Goal: Transaction & Acquisition: Purchase product/service

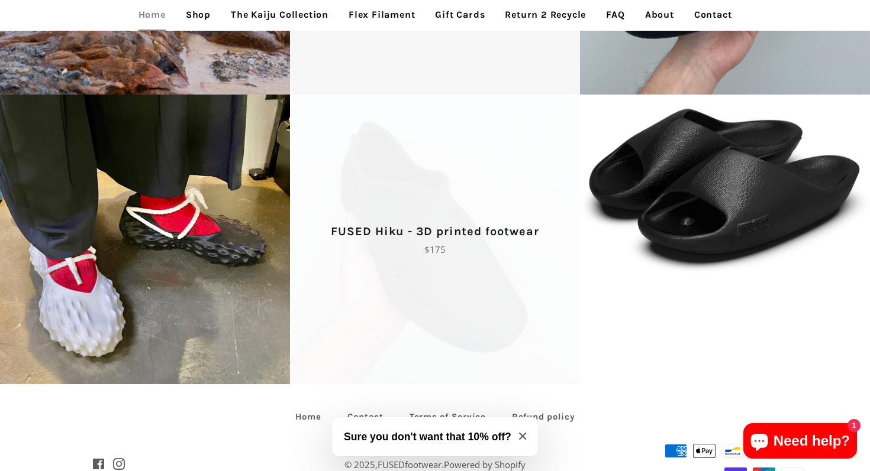
scroll to position [2636, 0]
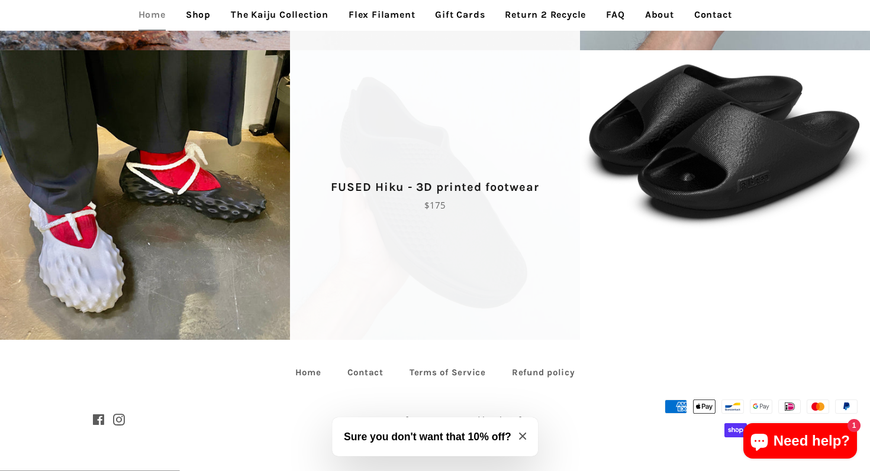
click at [526, 294] on span "FUSED Hiku - 3D printed footwear Regular price $175" at bounding box center [435, 195] width 290 height 290
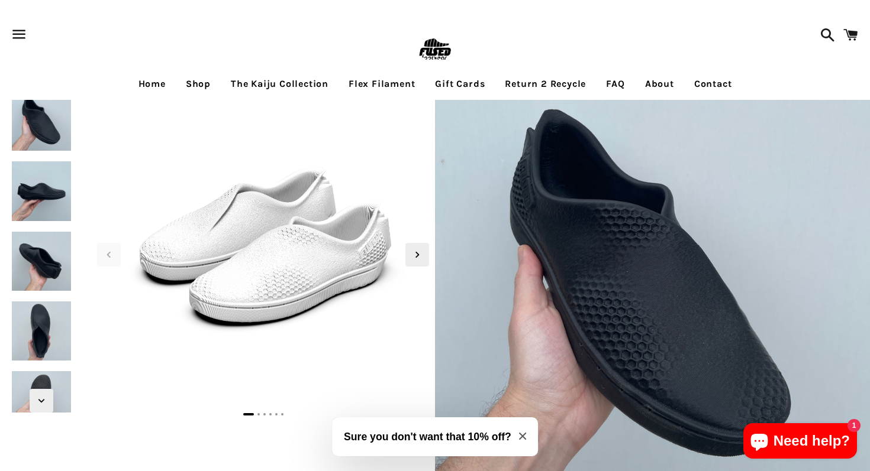
click at [41, 387] on img at bounding box center [41, 401] width 64 height 64
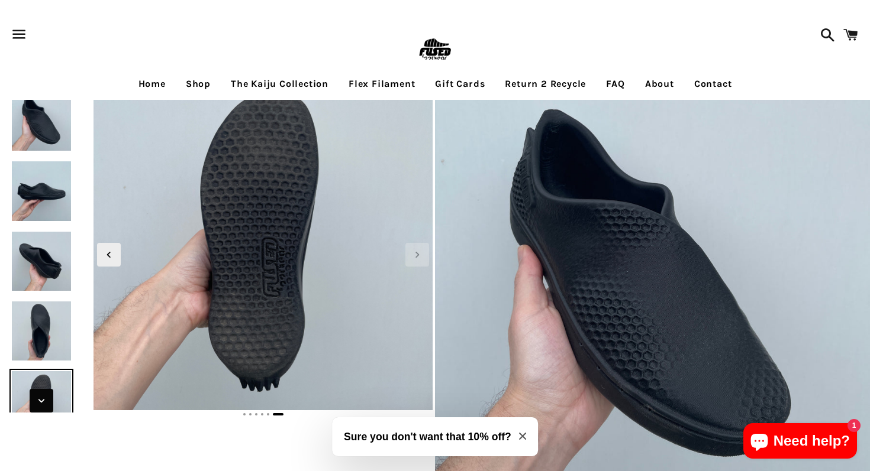
click at [46, 400] on icon "Next slide" at bounding box center [41, 401] width 13 height 13
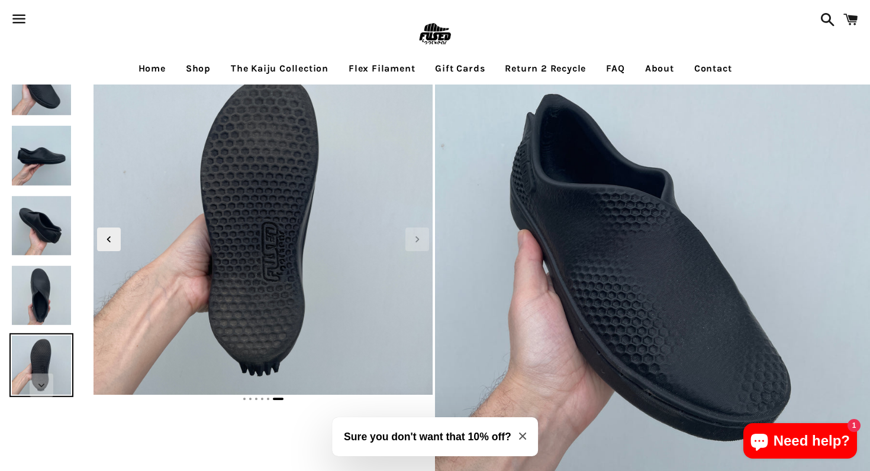
scroll to position [14, 0]
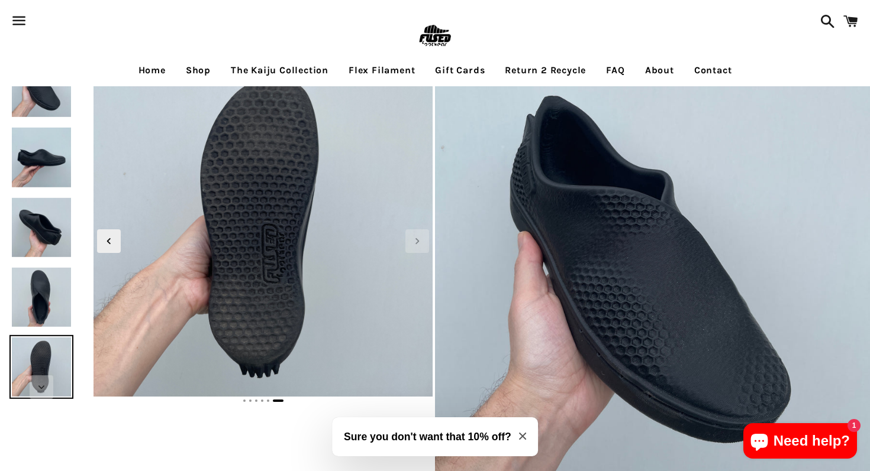
click at [29, 148] on img at bounding box center [41, 157] width 64 height 64
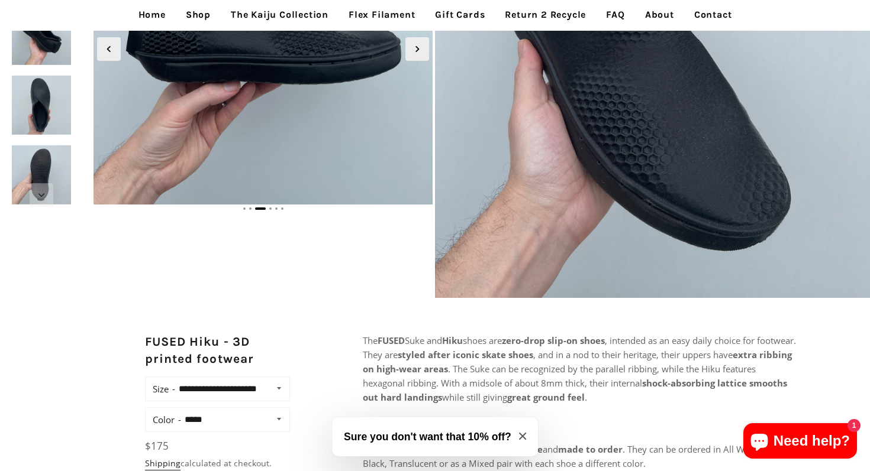
scroll to position [135, 0]
